Goal: Obtain resource: Obtain resource

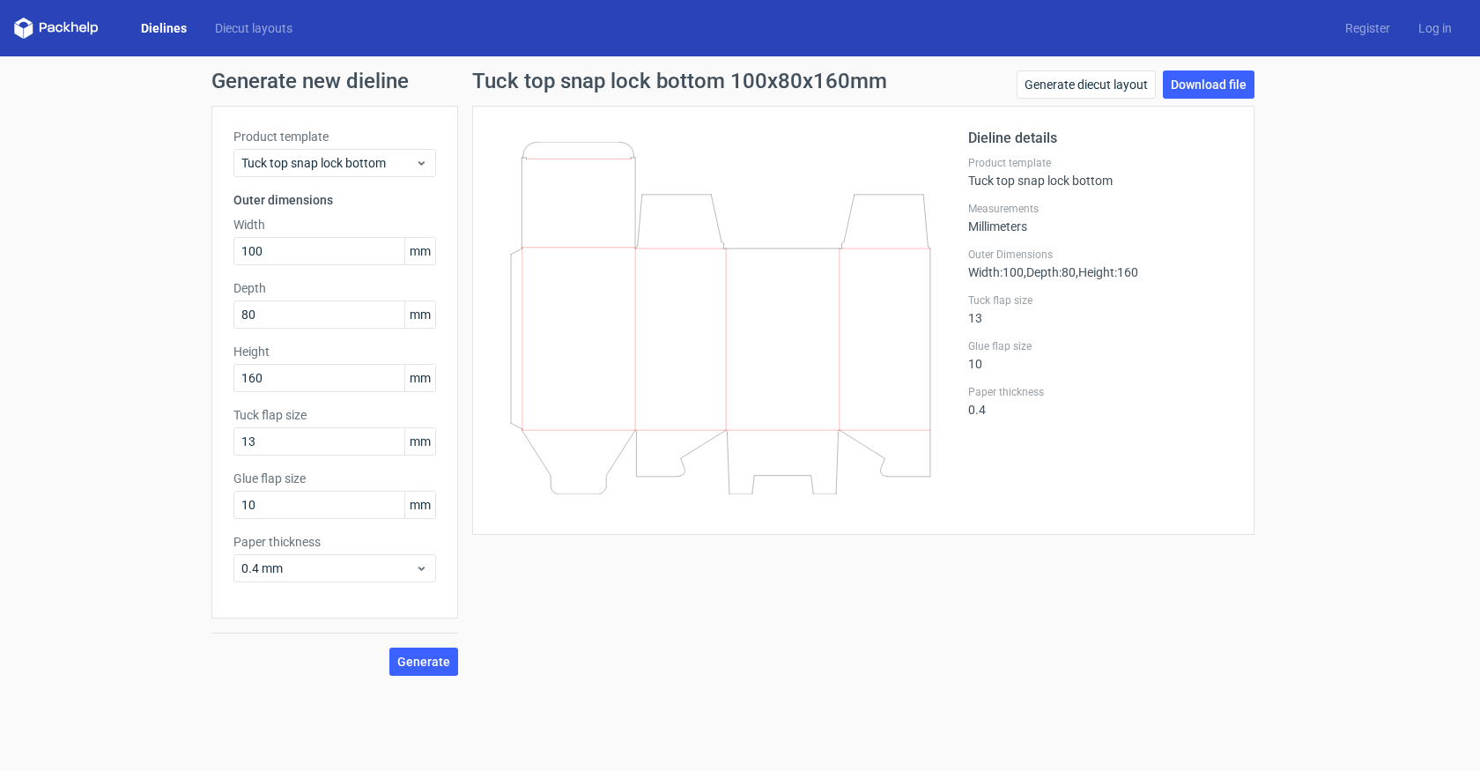
click at [716, 218] on line at bounding box center [716, 218] width 11 height 47
click at [655, 84] on h1 "Tuck top snap lock bottom 100x80x160mm" at bounding box center [679, 80] width 415 height 21
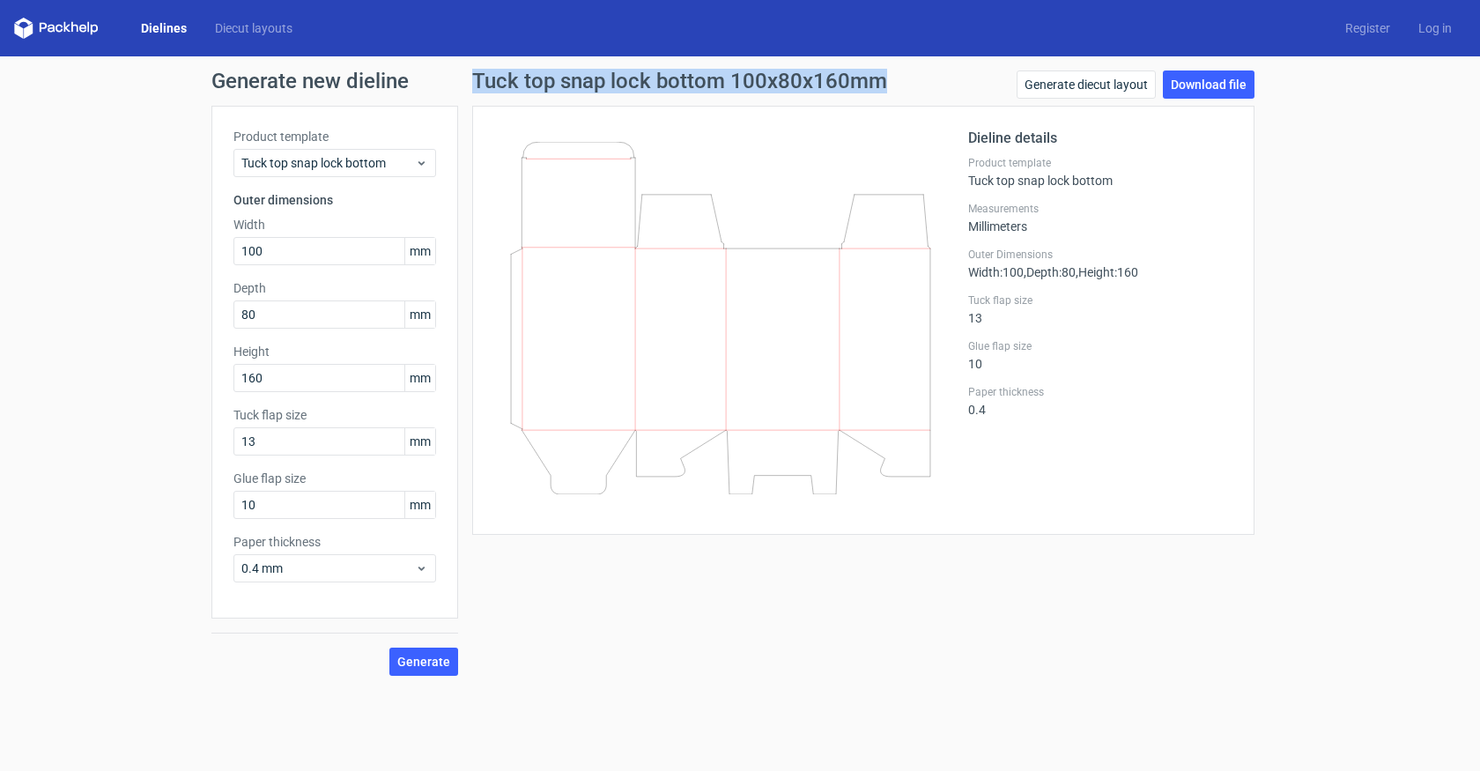
click at [655, 84] on h1 "Tuck top snap lock bottom 100x80x160mm" at bounding box center [679, 80] width 415 height 21
